Goal: Task Accomplishment & Management: Manage account settings

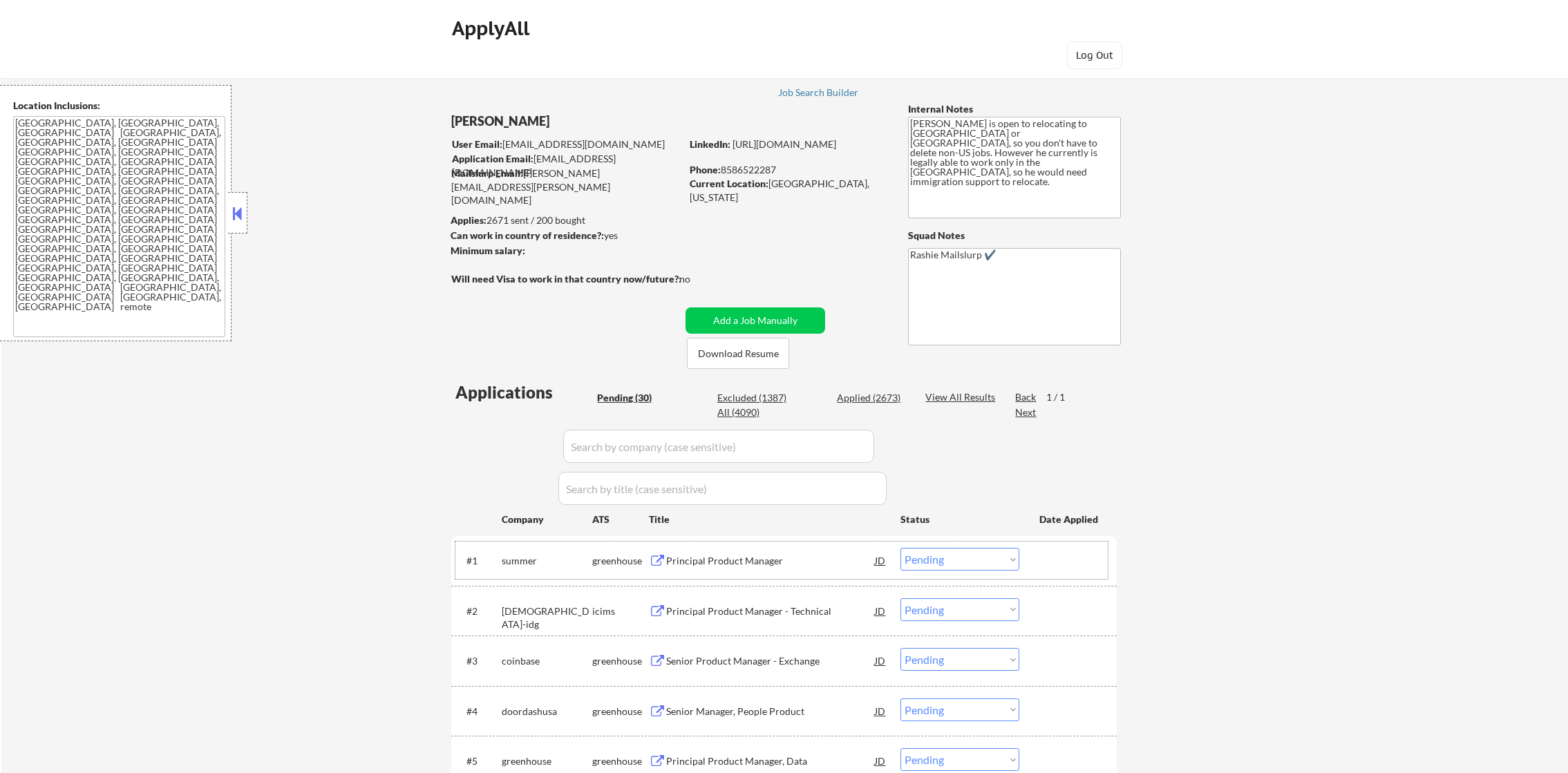
select select ""pending""
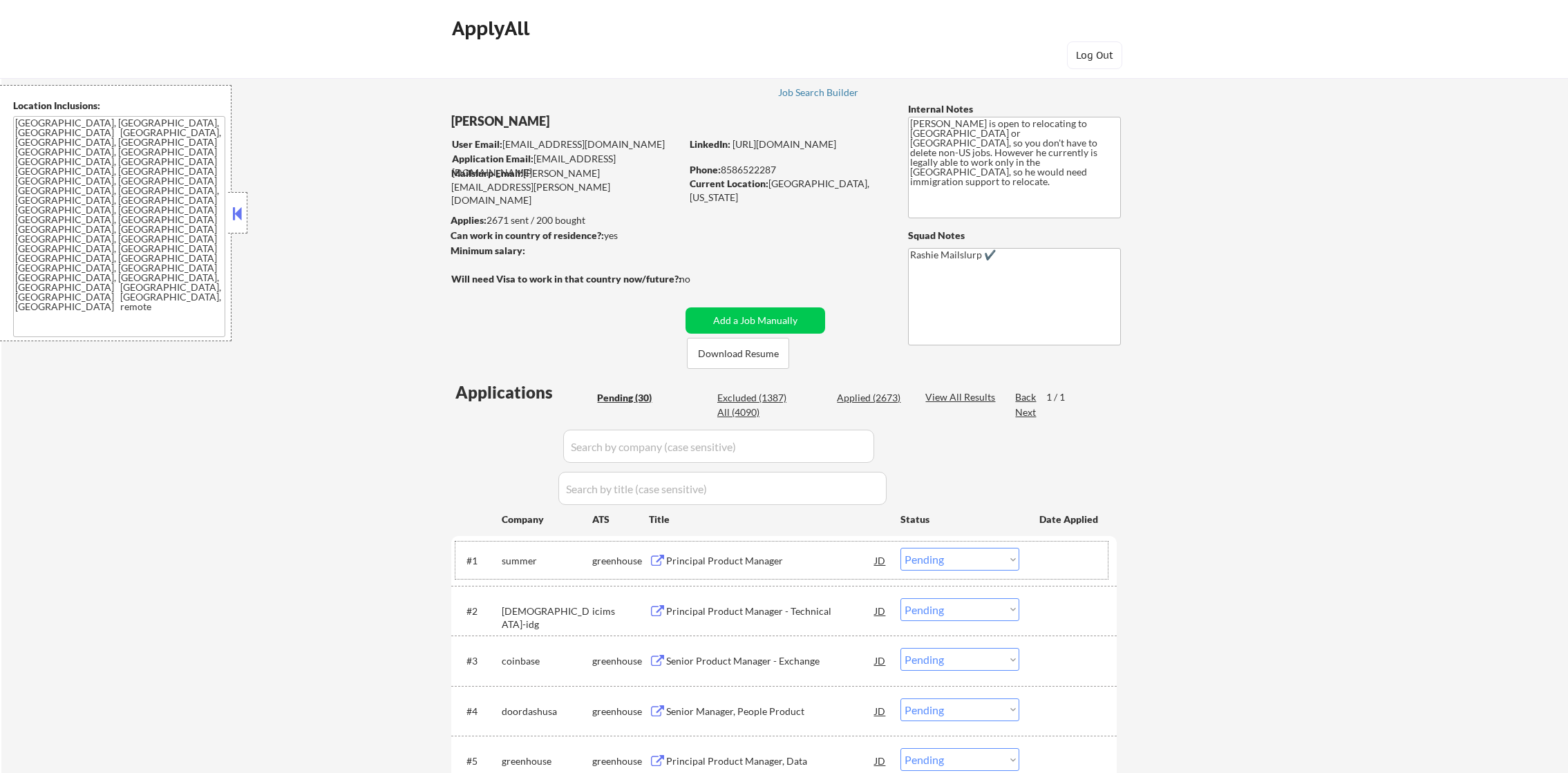
select select ""pending""
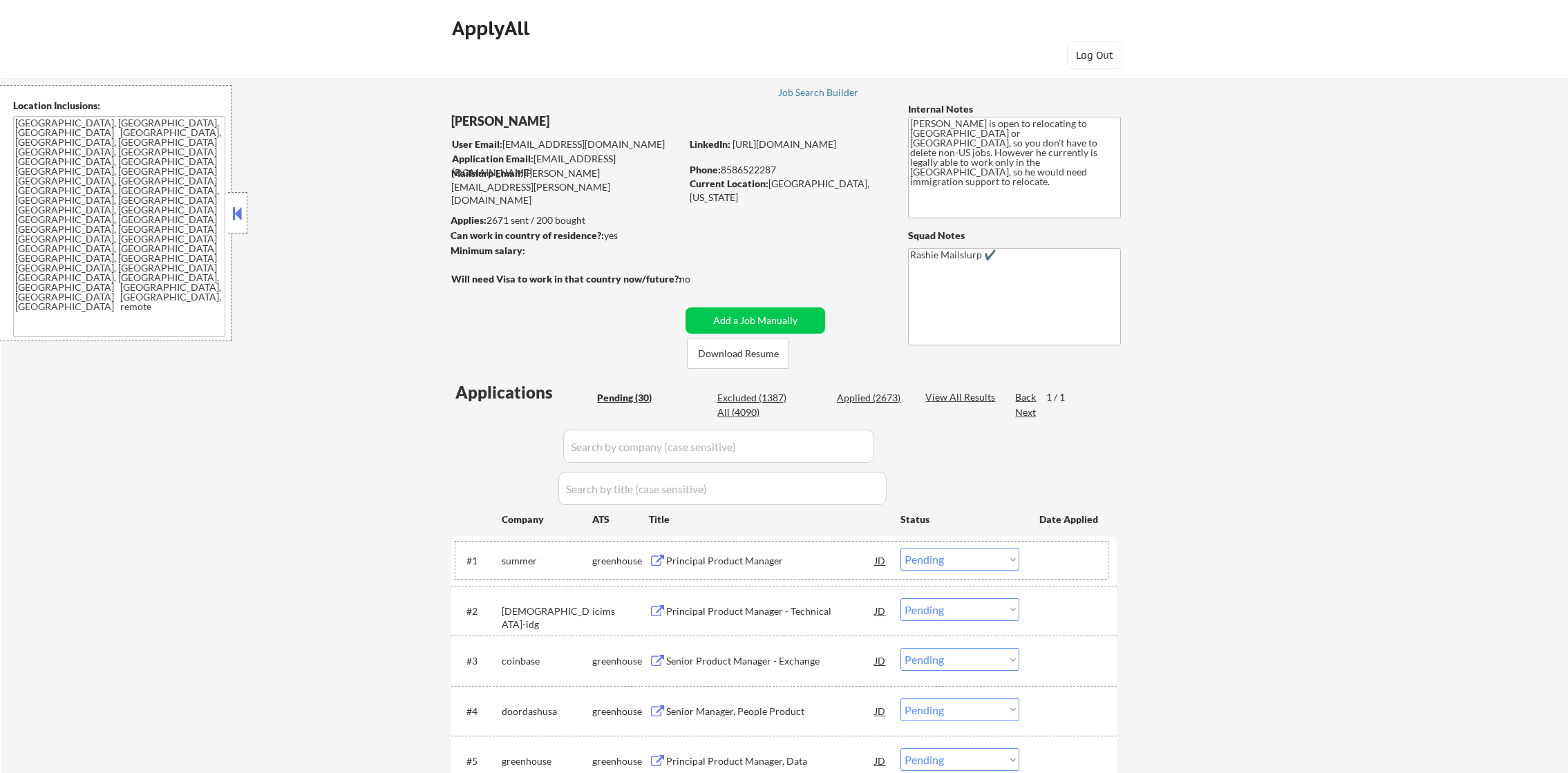
select select ""pending""
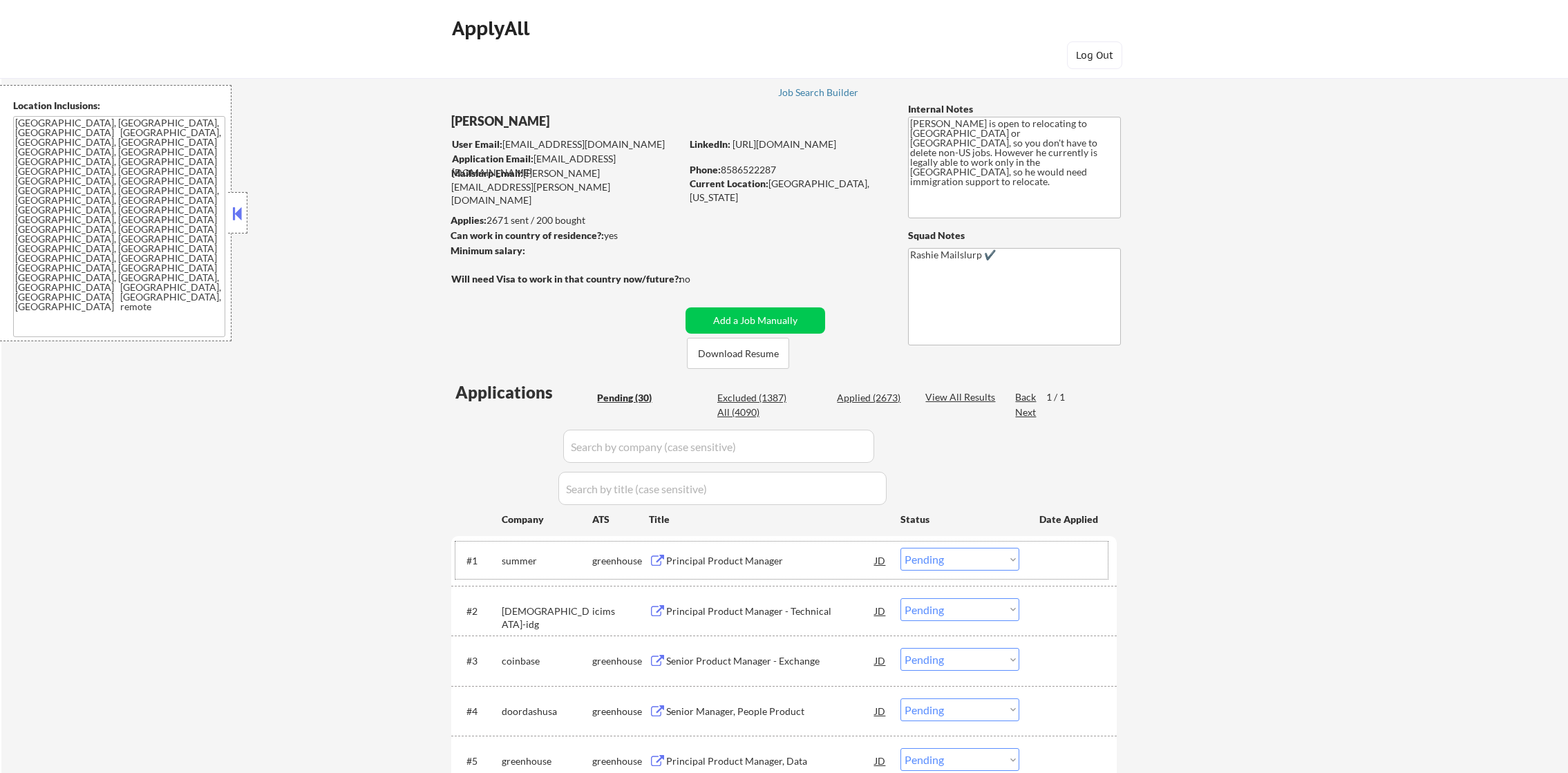
select select ""pending""
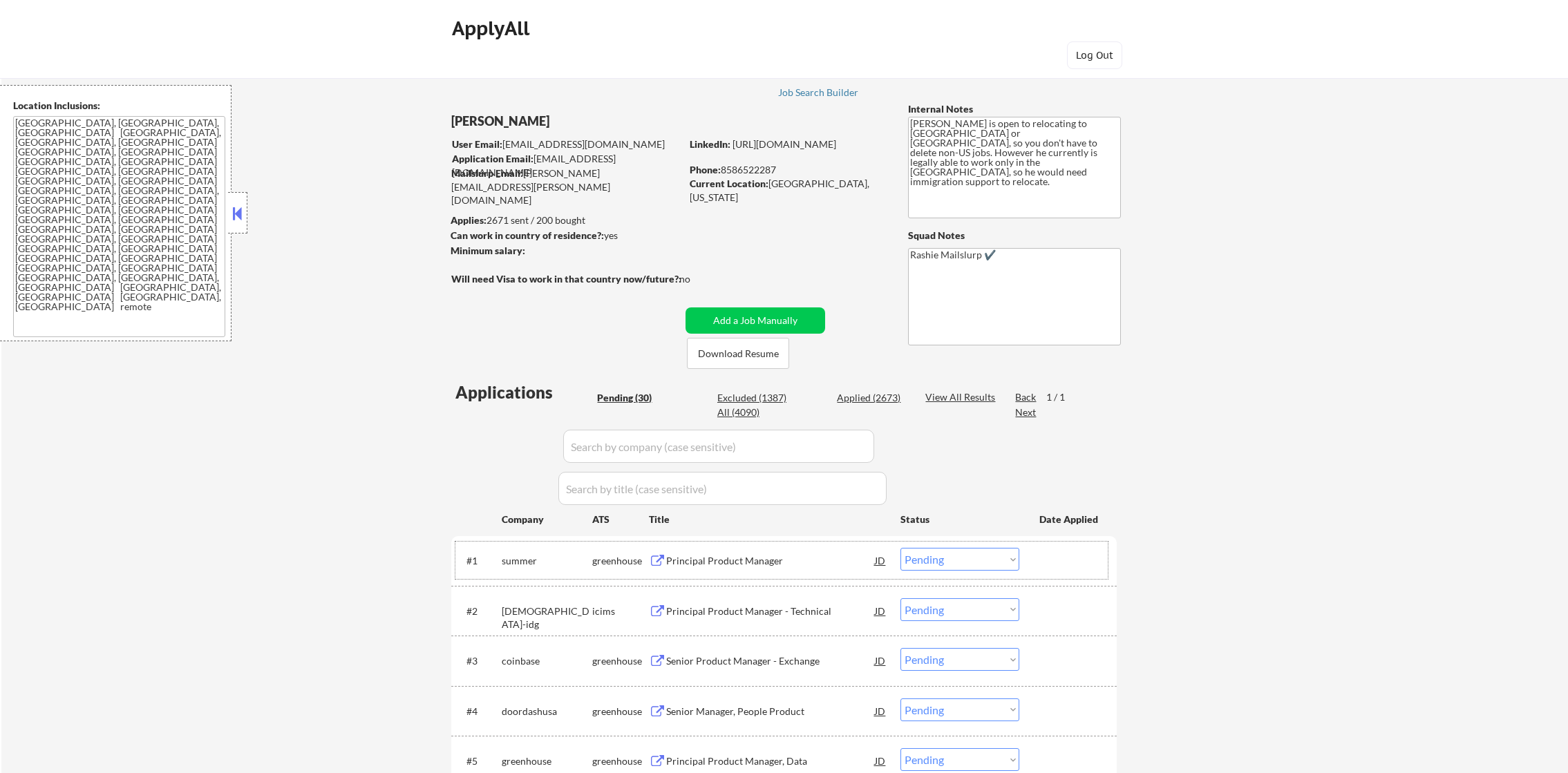
select select ""pending""
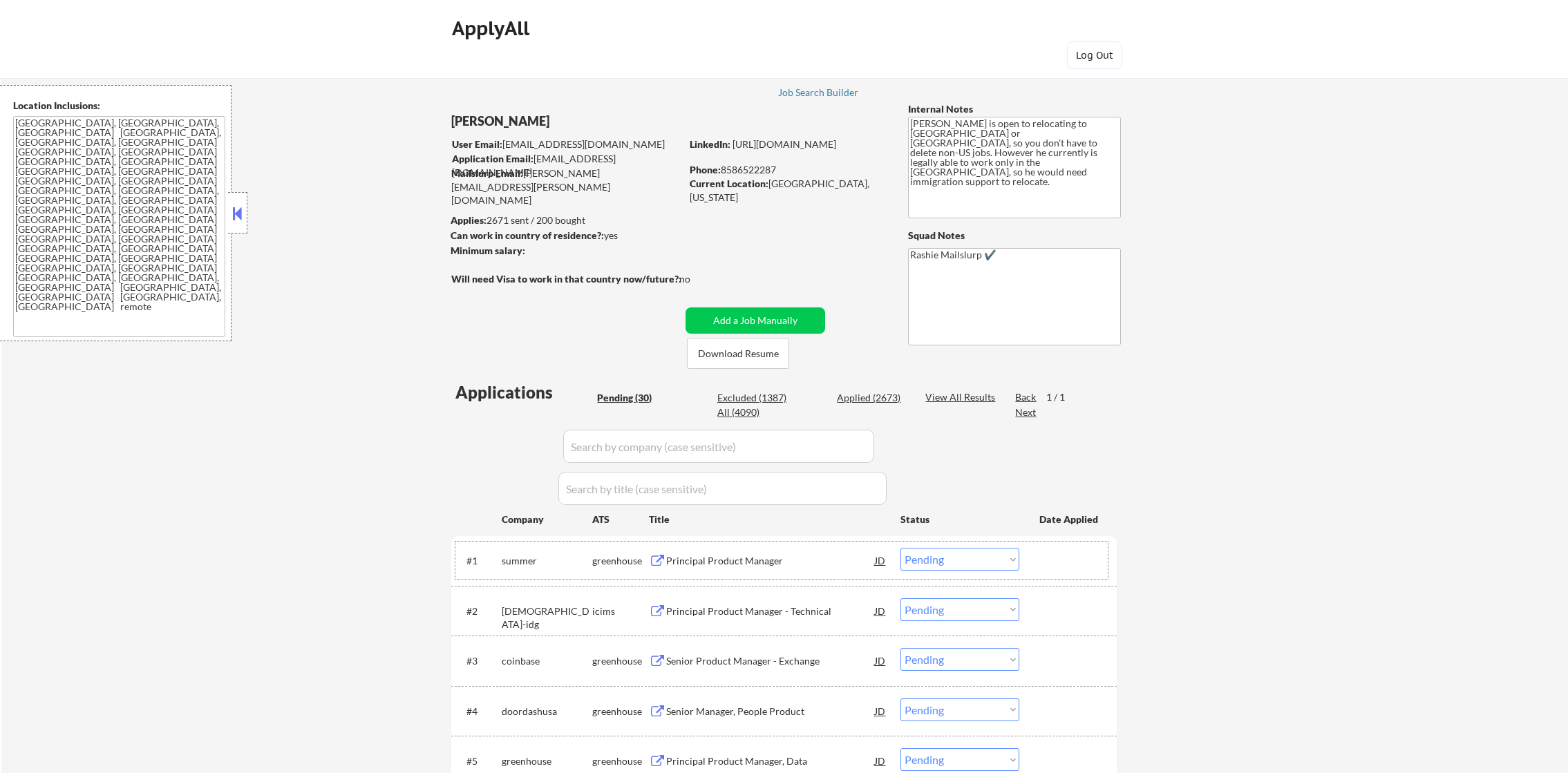
select select ""pending""
